Goal: Information Seeking & Learning: Learn about a topic

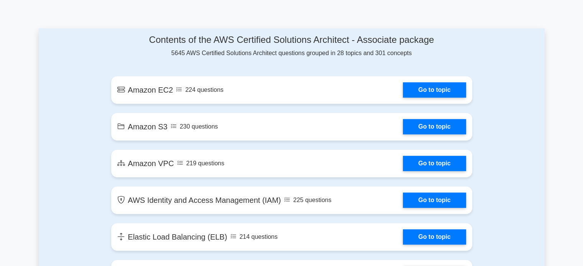
scroll to position [389, 0]
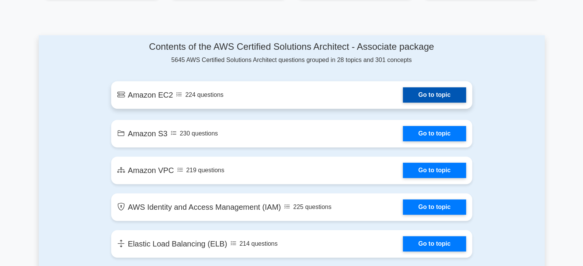
click at [426, 93] on link "Go to topic" at bounding box center [434, 94] width 63 height 15
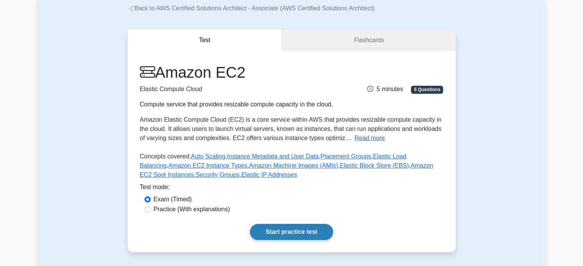
scroll to position [85, 0]
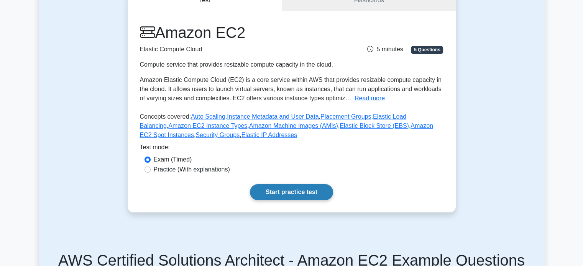
click at [292, 188] on link "Start practice test" at bounding box center [291, 192] width 83 height 16
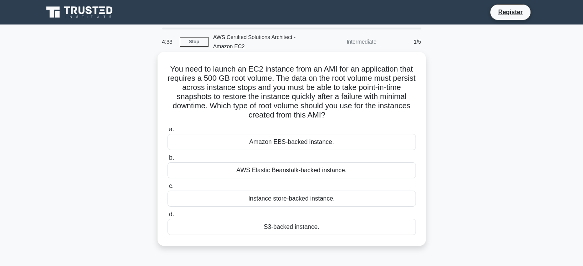
click at [280, 196] on div "Instance store-backed instance." at bounding box center [291, 199] width 248 height 16
click at [167, 189] on input "c. Instance store-backed instance." at bounding box center [167, 186] width 0 height 5
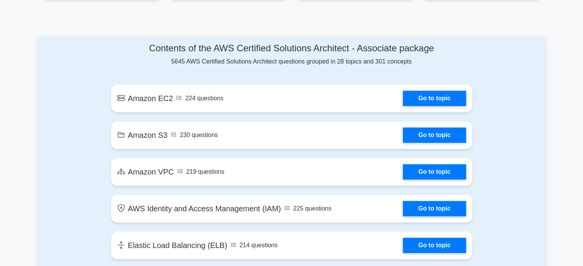
scroll to position [389, 0]
